Goal: Task Accomplishment & Management: Manage account settings

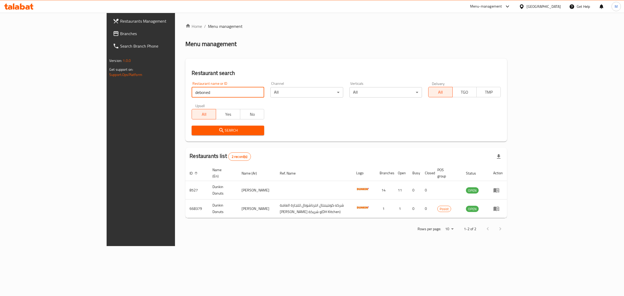
click button "Search" at bounding box center [228, 131] width 73 height 10
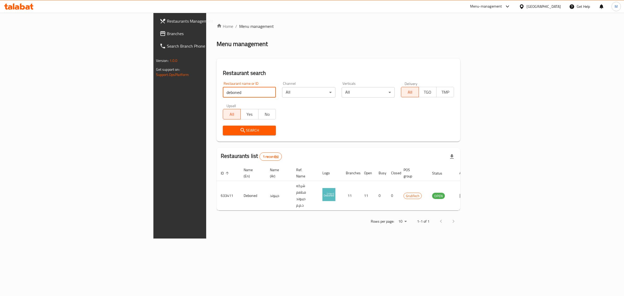
click at [223, 90] on input "deboned" at bounding box center [249, 92] width 53 height 10
type input "chicken tikka"
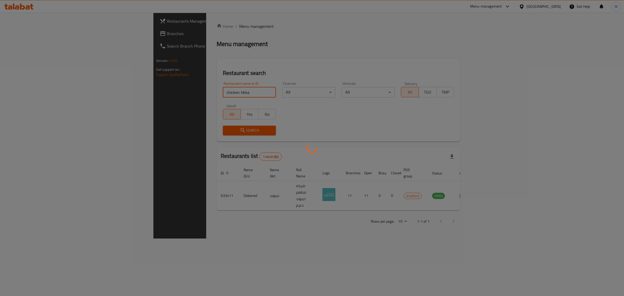
click button "Search" at bounding box center [249, 131] width 53 height 10
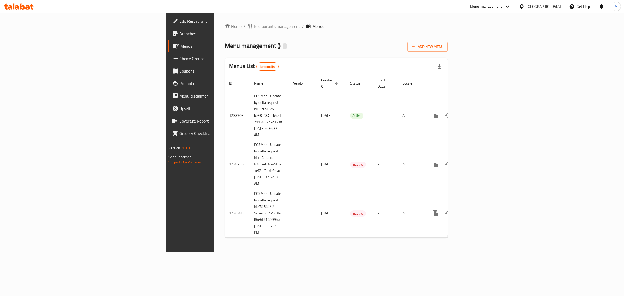
click at [179, 33] on span "Branches" at bounding box center [222, 33] width 87 height 6
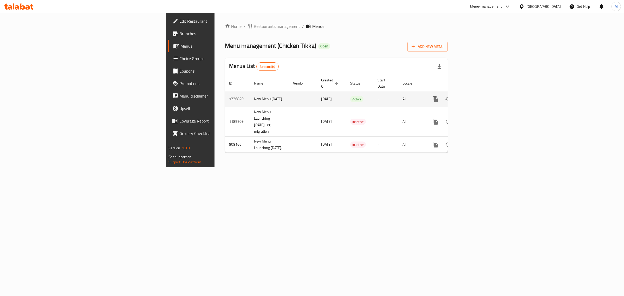
click at [479, 97] on link "enhanced table" at bounding box center [473, 99] width 12 height 12
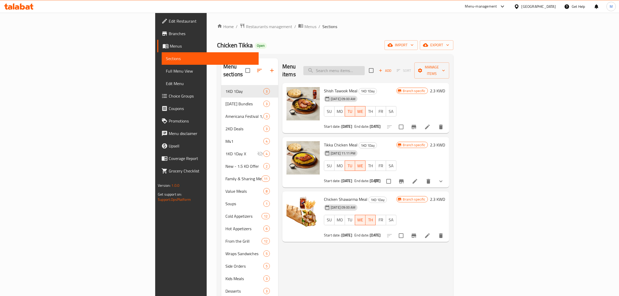
click at [365, 68] on input "search" at bounding box center [333, 70] width 61 height 9
paste input "Grilled Wings"
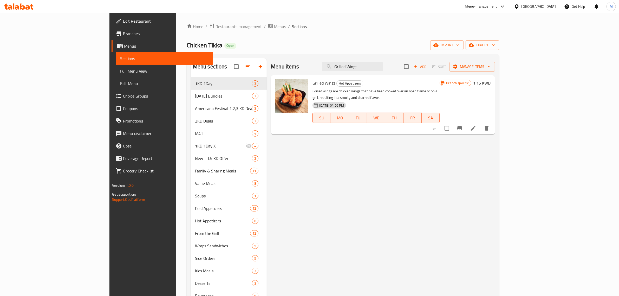
type input "Grilled Wings"
click at [462, 126] on icon "Branch-specific-item" at bounding box center [459, 128] width 5 height 4
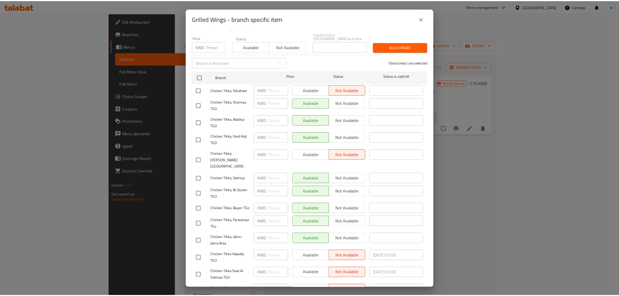
scroll to position [100, 0]
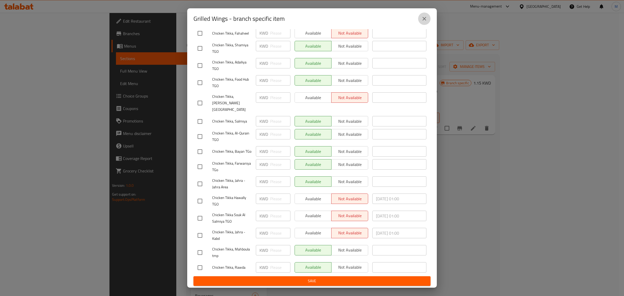
click at [425, 17] on icon "close" at bounding box center [424, 19] width 6 height 6
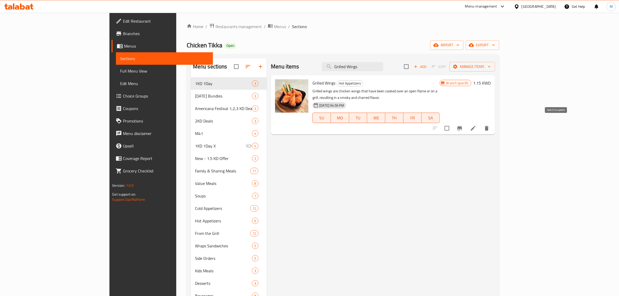
click at [452, 123] on input "checkbox" at bounding box center [446, 128] width 11 height 11
checkbox input "true"
click at [491, 64] on span "Manage items" at bounding box center [472, 66] width 37 height 6
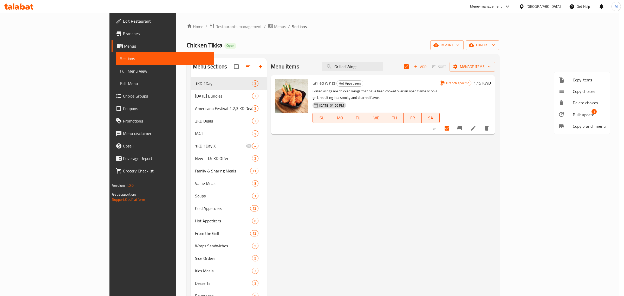
click at [588, 113] on span "Bulk update" at bounding box center [583, 115] width 21 height 6
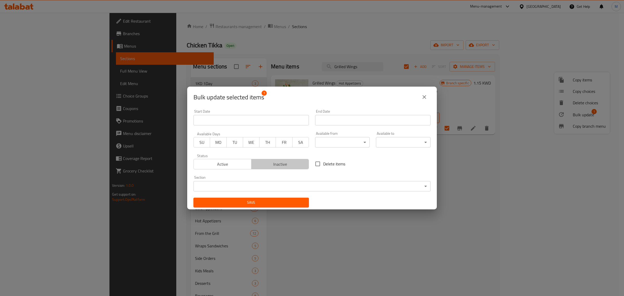
click at [298, 161] on span "Inactive" at bounding box center [280, 164] width 54 height 8
click at [287, 203] on span "Save" at bounding box center [251, 202] width 107 height 6
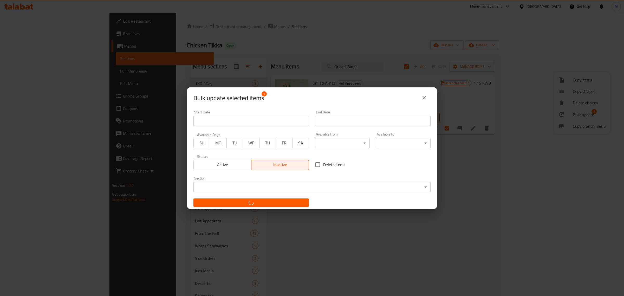
checkbox input "false"
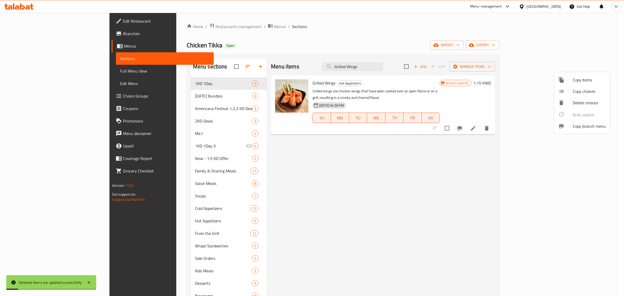
click at [420, 176] on div at bounding box center [312, 148] width 624 height 296
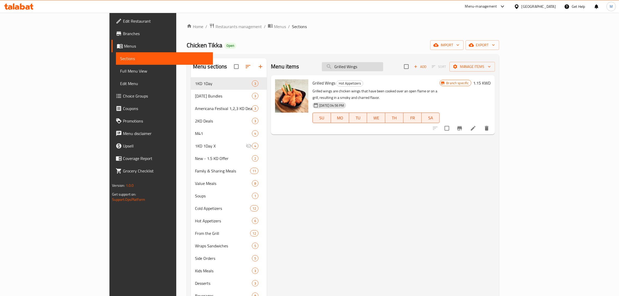
click at [383, 66] on input "Grilled Wings" at bounding box center [352, 66] width 61 height 9
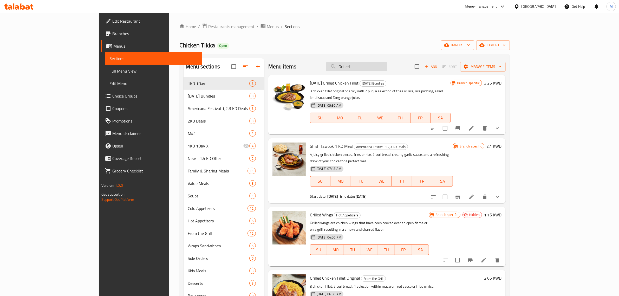
click at [387, 67] on input "Grilled" at bounding box center [356, 66] width 61 height 9
paste input "Vegetables"
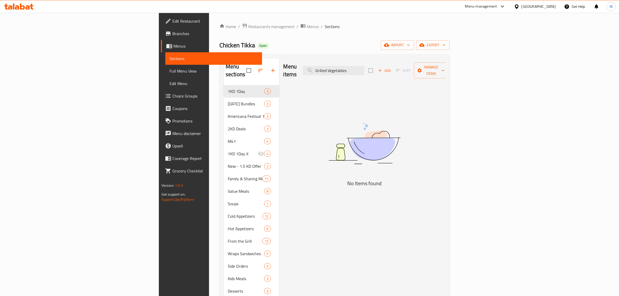
drag, startPoint x: 387, startPoint y: 65, endPoint x: 345, endPoint y: 65, distance: 42.1
click at [345, 65] on div "Menu items Grilled Vegetables Add Sort Manage items" at bounding box center [364, 70] width 162 height 25
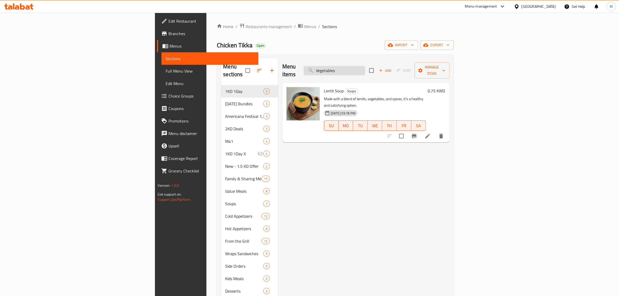
click at [365, 66] on input "Vegetables" at bounding box center [334, 70] width 61 height 9
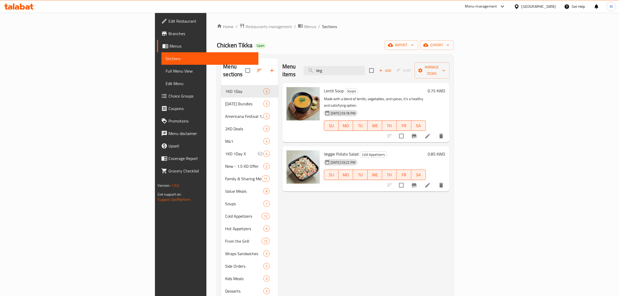
drag, startPoint x: 398, startPoint y: 71, endPoint x: 351, endPoint y: 68, distance: 46.6
click at [351, 68] on div "Menu items Veg Add Sort Manage items" at bounding box center [365, 70] width 167 height 25
click at [365, 66] on input "Veg" at bounding box center [334, 70] width 61 height 9
paste input "Penne Pasta with Red Sauce"
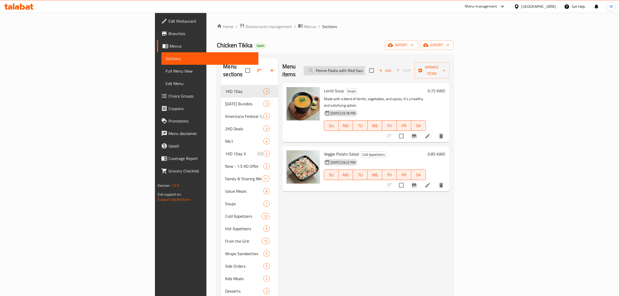
scroll to position [0, 3]
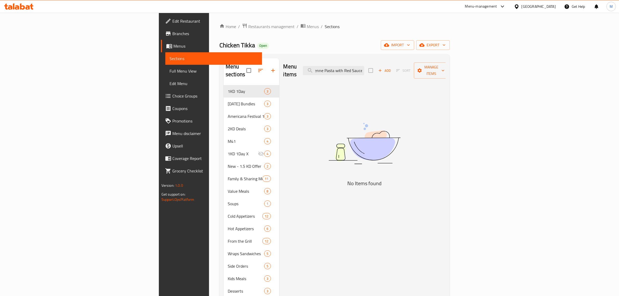
drag, startPoint x: 399, startPoint y: 67, endPoint x: 442, endPoint y: 67, distance: 42.9
click at [442, 67] on div "Menu items Penne Pasta with Red Sauce Add Sort Manage items" at bounding box center [364, 70] width 162 height 25
drag, startPoint x: 388, startPoint y: 66, endPoint x: 328, endPoint y: 66, distance: 59.5
click at [328, 66] on div "Menu items Pasta Add Sort Manage items" at bounding box center [364, 70] width 162 height 25
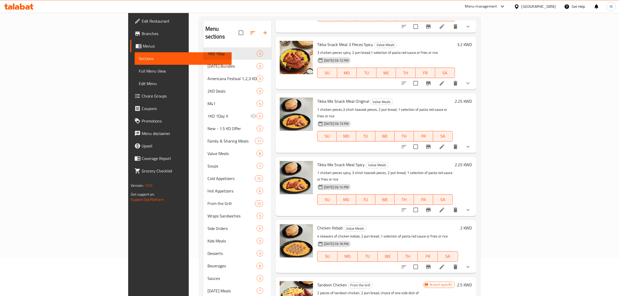
scroll to position [73, 0]
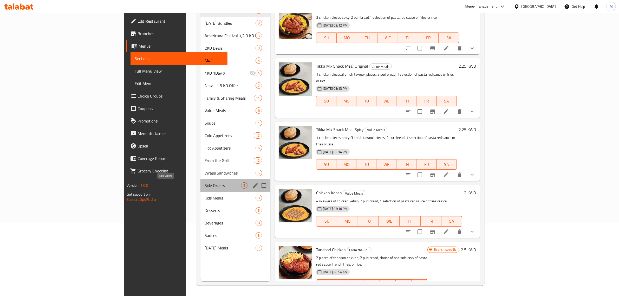
click at [205, 187] on span "Side Orders" at bounding box center [223, 185] width 36 height 6
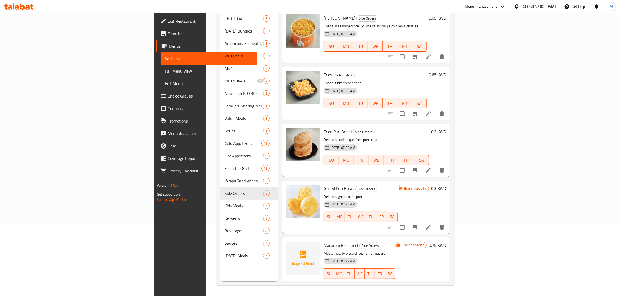
scroll to position [1, 0]
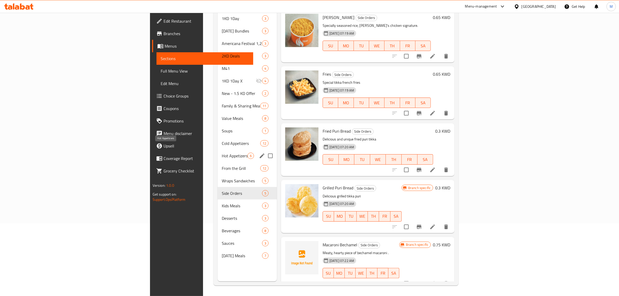
click at [222, 153] on span "Hot Appetizers" at bounding box center [235, 156] width 26 height 6
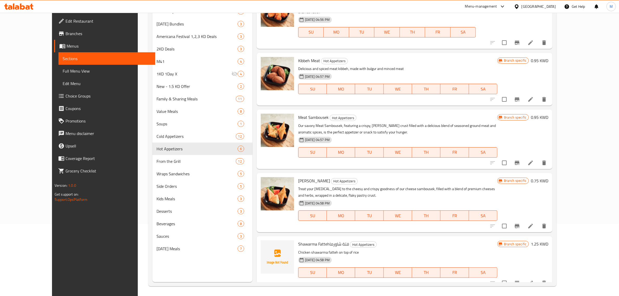
scroll to position [73, 0]
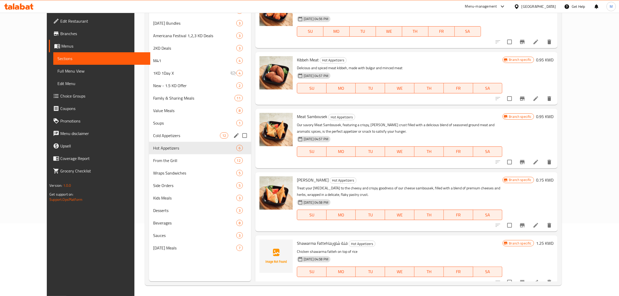
click at [153, 134] on span "Cold Appetizers" at bounding box center [186, 135] width 67 height 6
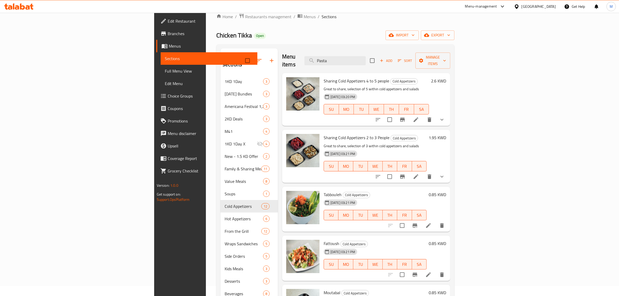
scroll to position [8, 0]
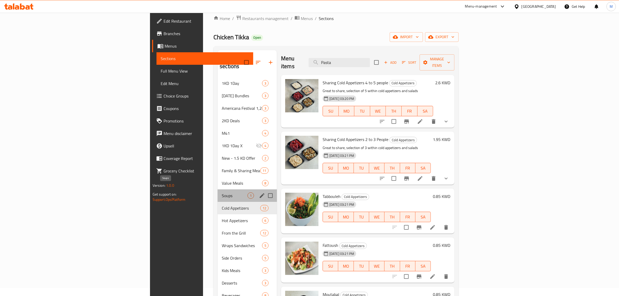
click at [222, 192] on span "Soups" at bounding box center [235, 195] width 26 height 6
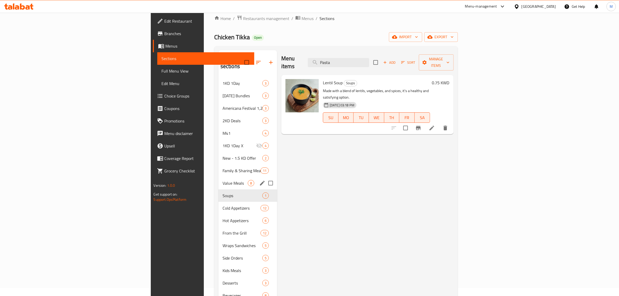
click at [223, 180] on span "Value Meals" at bounding box center [235, 183] width 25 height 6
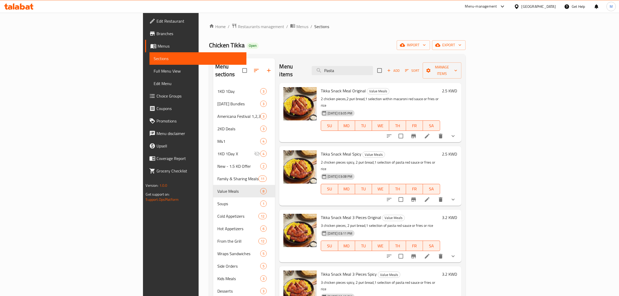
drag, startPoint x: 383, startPoint y: 65, endPoint x: 356, endPoint y: 65, distance: 26.3
click at [356, 65] on div "Menu items Pasta Add Sort Manage items" at bounding box center [370, 70] width 182 height 25
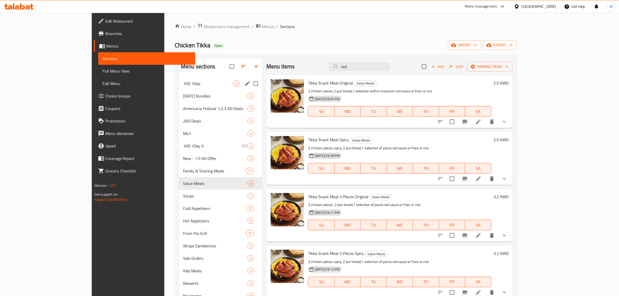
type input "red"
click at [183, 83] on span "1KD 1Day" at bounding box center [208, 83] width 50 height 6
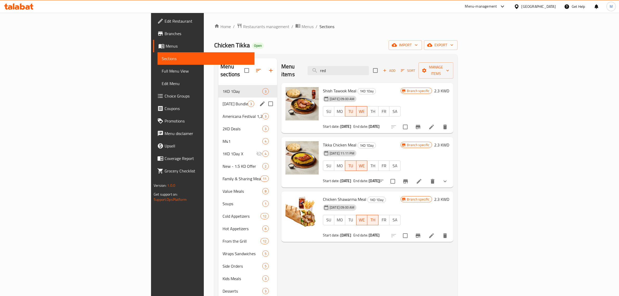
click at [218, 97] on div "Ramadan Bundles 3" at bounding box center [247, 103] width 59 height 12
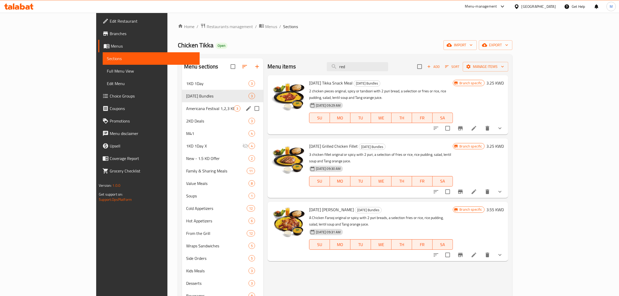
click at [182, 102] on div "Americana Festival 1,2,3 KD Deals 3" at bounding box center [223, 108] width 82 height 12
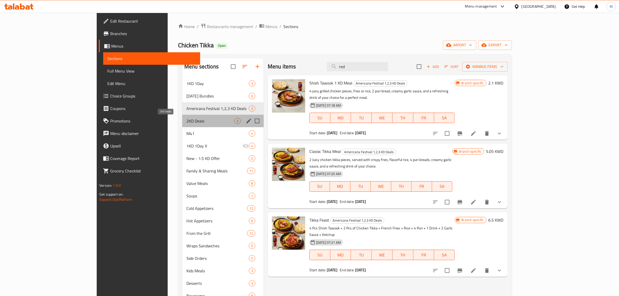
click at [186, 120] on span "2KD Deals" at bounding box center [210, 121] width 48 height 6
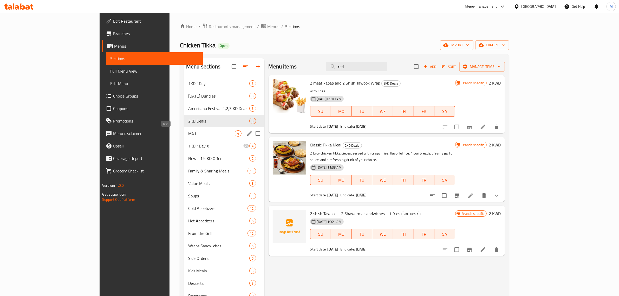
click at [188, 132] on span "M41" at bounding box center [211, 133] width 47 height 6
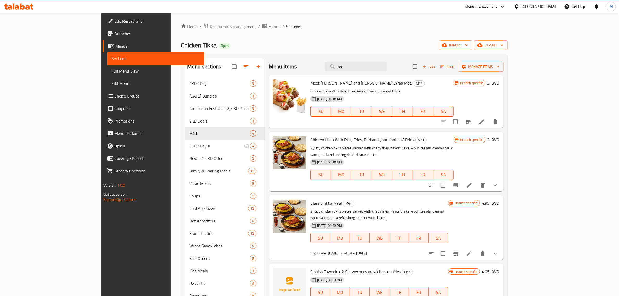
scroll to position [73, 0]
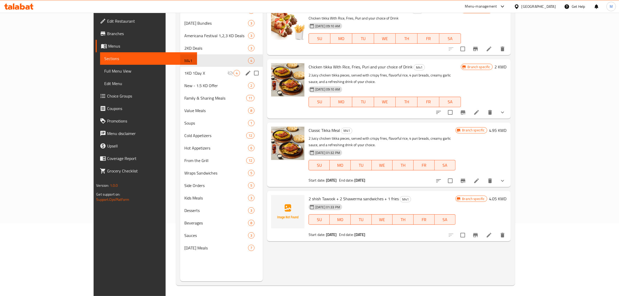
click at [184, 70] on span "1KD 1Day X" at bounding box center [205, 73] width 43 height 6
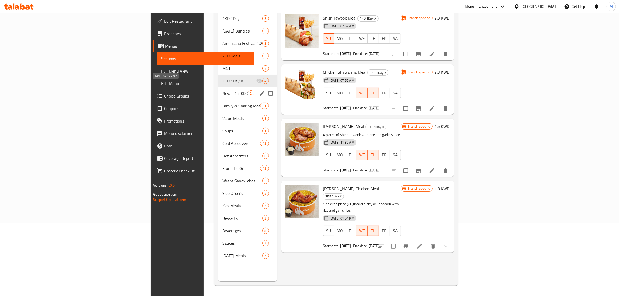
click at [222, 90] on span "New - 1.5 KD Offer" at bounding box center [234, 93] width 25 height 6
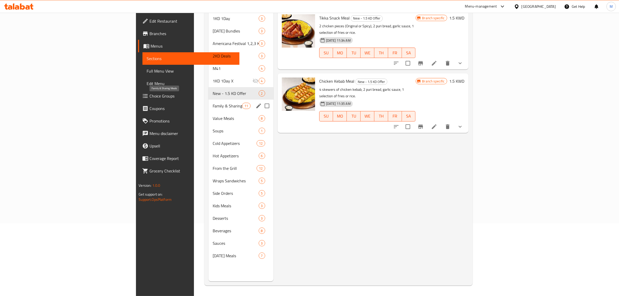
click at [213, 103] on span "Family & Sharing Meals" at bounding box center [228, 106] width 30 height 6
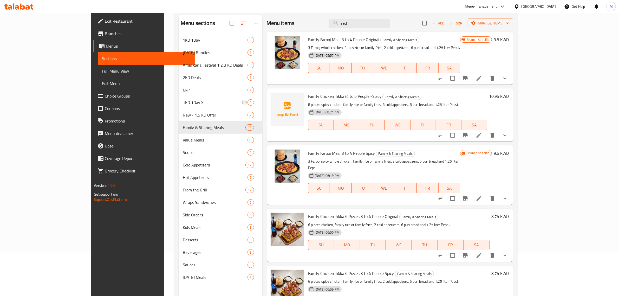
scroll to position [73, 0]
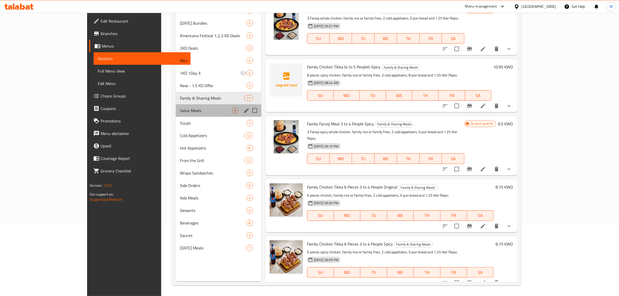
click at [187, 114] on div "Value Meals 8" at bounding box center [218, 110] width 85 height 12
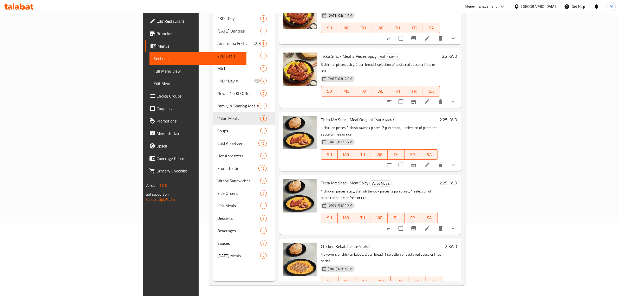
scroll to position [171, 0]
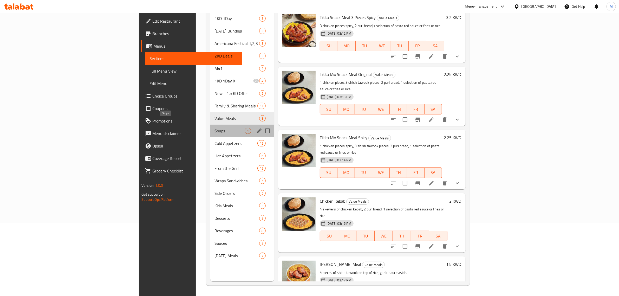
click at [214, 128] on span "Soups" at bounding box center [229, 131] width 30 height 6
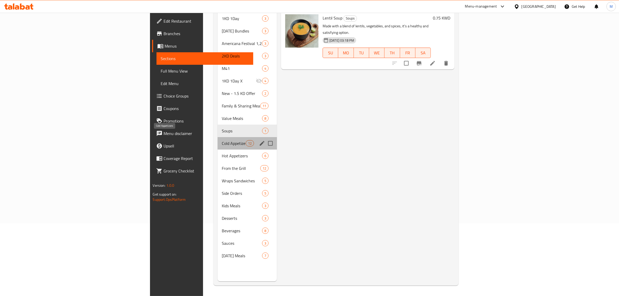
click at [222, 140] on span "Cold Appetizers" at bounding box center [234, 143] width 24 height 6
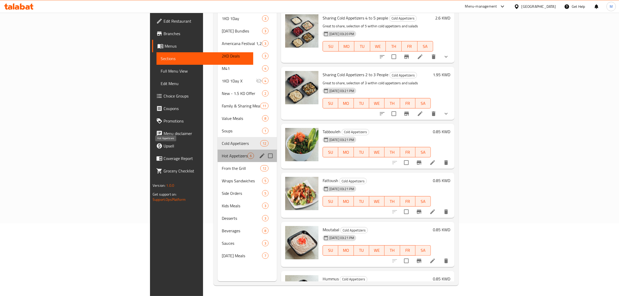
click at [222, 153] on span "Hot Appetizers" at bounding box center [235, 156] width 26 height 6
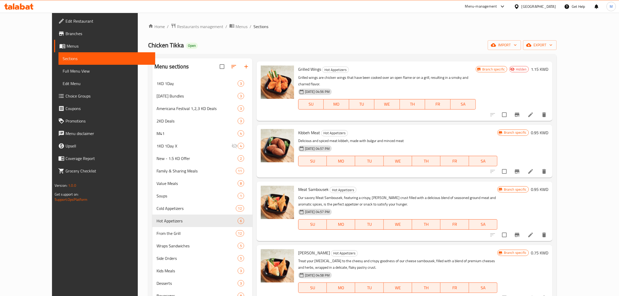
scroll to position [73, 0]
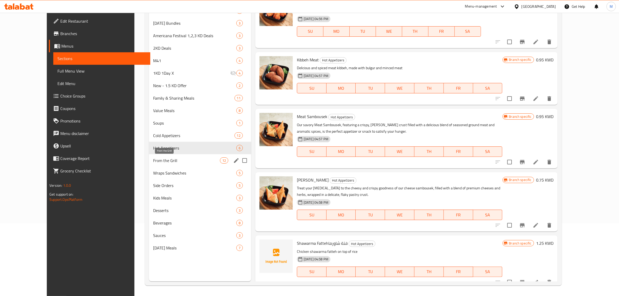
click at [153, 161] on span "From the Grill" at bounding box center [186, 160] width 67 height 6
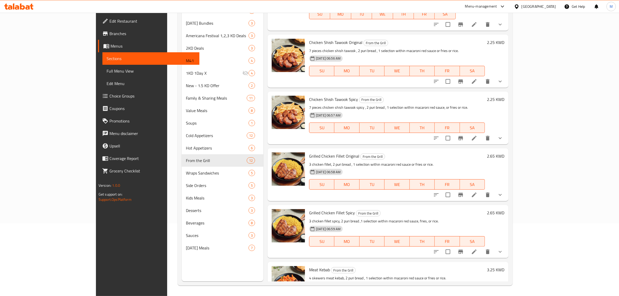
scroll to position [398, 0]
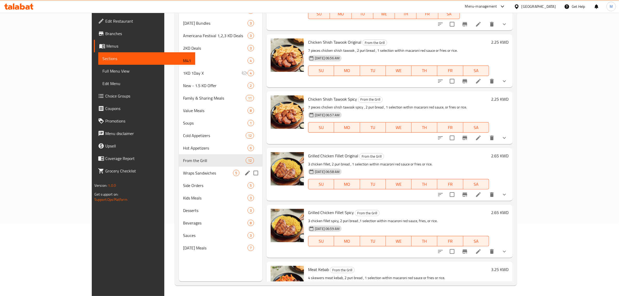
click at [183, 175] on span "Wraps Sandwiches" at bounding box center [208, 173] width 50 height 6
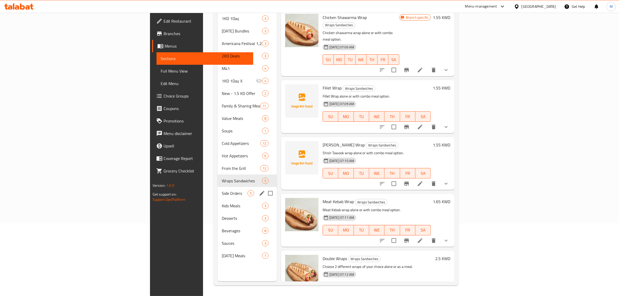
click at [222, 190] on span "Side Orders" at bounding box center [235, 193] width 26 height 6
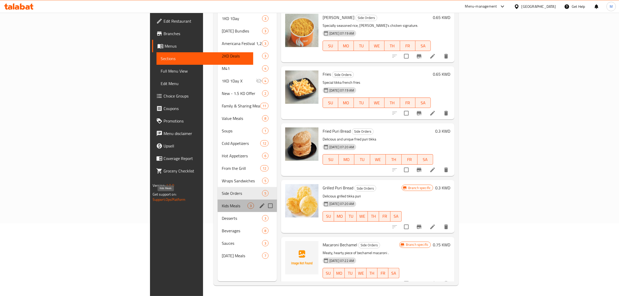
click at [222, 202] on span "Kids Meals" at bounding box center [235, 205] width 26 height 6
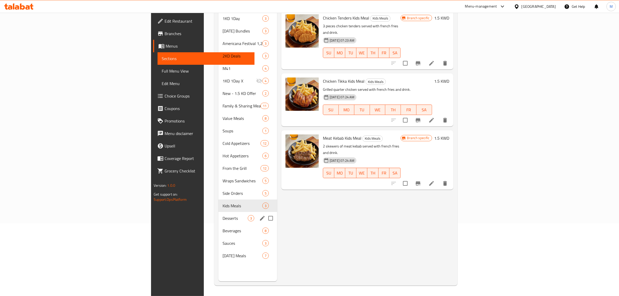
click at [223, 215] on span "Desserts" at bounding box center [235, 218] width 25 height 6
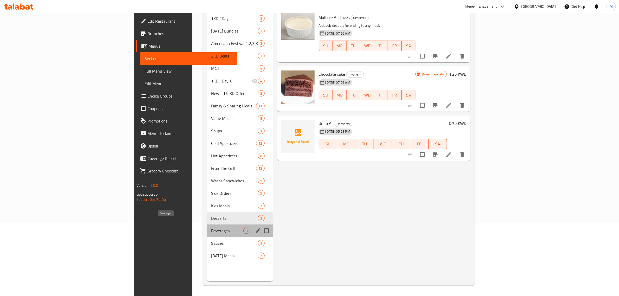
drag, startPoint x: 180, startPoint y: 224, endPoint x: 180, endPoint y: 227, distance: 3.4
click at [211, 227] on span "Beverages" at bounding box center [227, 230] width 32 height 6
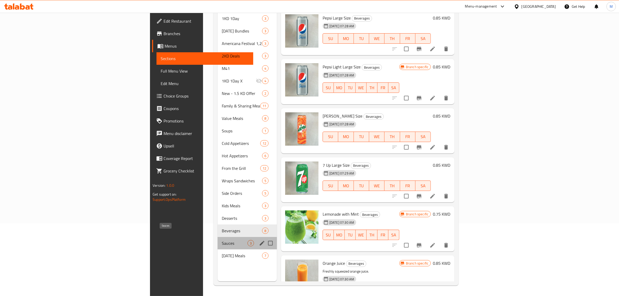
click at [222, 240] on span "Sauces" at bounding box center [235, 243] width 26 height 6
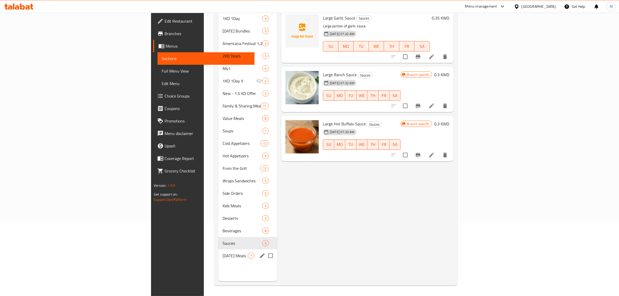
click at [218, 249] on div "Ramadan Meals 7" at bounding box center [247, 255] width 59 height 12
